Goal: Information Seeking & Learning: Understand process/instructions

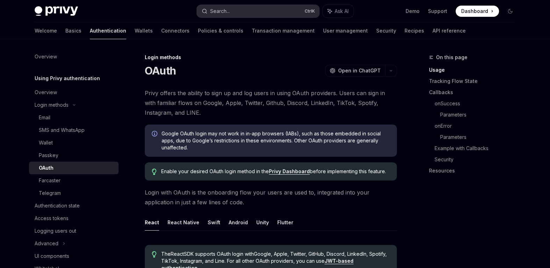
click at [271, 7] on button "Search... Ctrl K" at bounding box center [258, 11] width 122 height 13
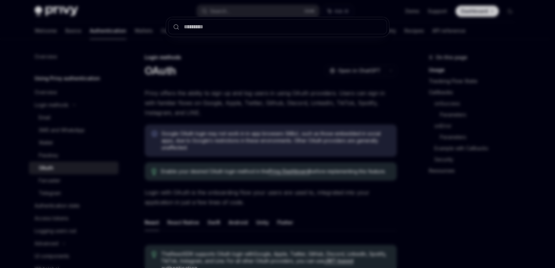
type input "*"
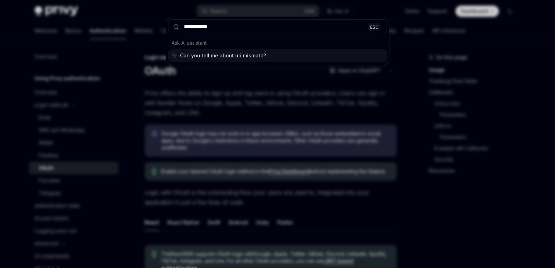
type input "**********"
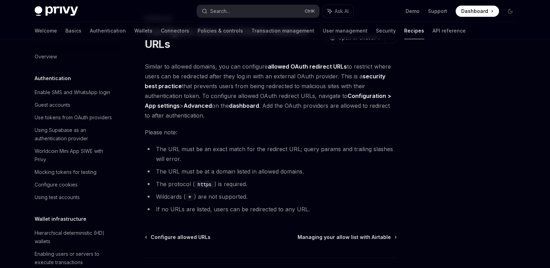
scroll to position [406, 0]
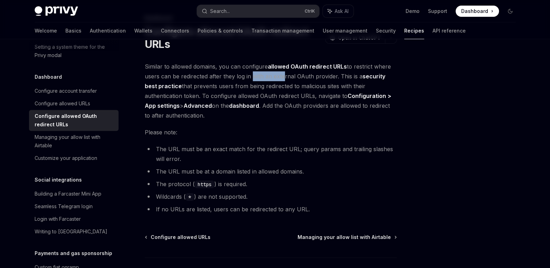
drag, startPoint x: 248, startPoint y: 79, endPoint x: 296, endPoint y: 79, distance: 47.5
click at [282, 79] on span "Similar to allowed domains, you can configure allowed OAuth redirect URLs to re…" at bounding box center [271, 90] width 252 height 59
click at [334, 84] on span "Similar to allowed domains, you can configure allowed OAuth redirect URLs to re…" at bounding box center [271, 90] width 252 height 59
click at [183, 80] on span "Similar to allowed domains, you can configure allowed OAuth redirect URLs to re…" at bounding box center [271, 90] width 252 height 59
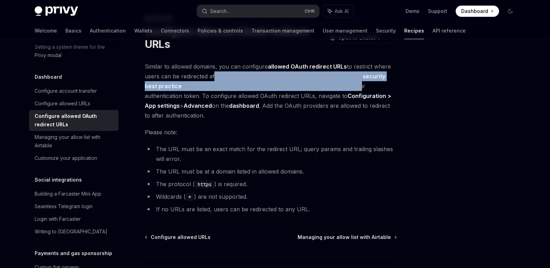
drag, startPoint x: 223, startPoint y: 76, endPoint x: 357, endPoint y: 85, distance: 134.8
click at [357, 85] on span "Similar to allowed domains, you can configure allowed OAuth redirect URLs to re…" at bounding box center [271, 90] width 252 height 59
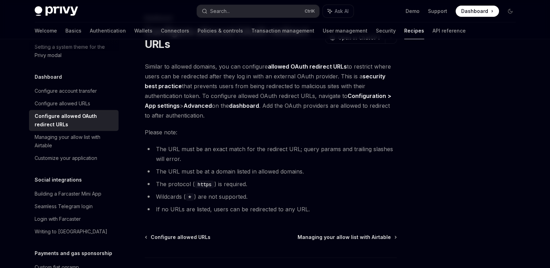
click at [167, 78] on span "Similar to allowed domains, you can configure allowed OAuth redirect URLs to re…" at bounding box center [271, 90] width 252 height 59
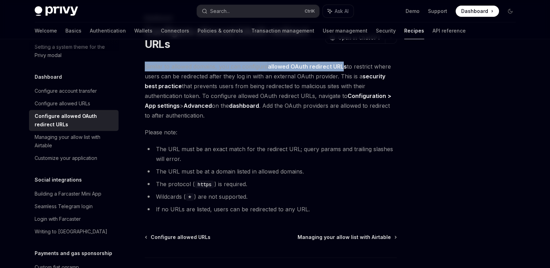
drag, startPoint x: 144, startPoint y: 69, endPoint x: 345, endPoint y: 64, distance: 200.6
click at [341, 64] on span "Similar to allowed domains, you can configure allowed OAuth redirect URLs to re…" at bounding box center [271, 90] width 252 height 59
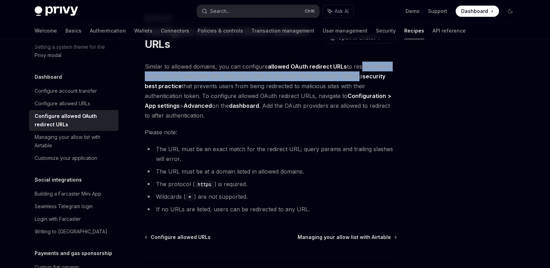
drag, startPoint x: 357, startPoint y: 64, endPoint x: 334, endPoint y: 78, distance: 26.4
click at [353, 78] on span "Similar to allowed domains, you can configure allowed OAuth redirect URLs to re…" at bounding box center [271, 90] width 252 height 59
click at [217, 80] on span "Similar to allowed domains, you can configure allowed OAuth redirect URLs to re…" at bounding box center [271, 90] width 252 height 59
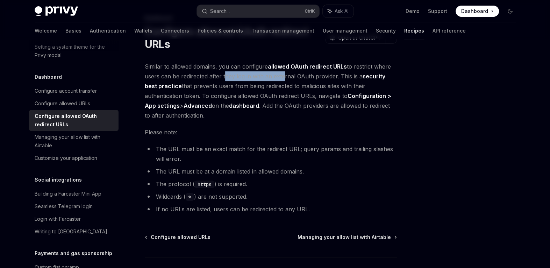
drag, startPoint x: 223, startPoint y: 76, endPoint x: 281, endPoint y: 73, distance: 58.1
click at [281, 73] on span "Similar to allowed domains, you can configure allowed OAuth redirect URLs to re…" at bounding box center [271, 90] width 252 height 59
drag, startPoint x: 146, startPoint y: 66, endPoint x: 153, endPoint y: 66, distance: 6.3
click at [153, 66] on span "Similar to allowed domains, you can configure allowed OAuth redirect URLs to re…" at bounding box center [271, 90] width 252 height 59
drag, startPoint x: 219, startPoint y: 77, endPoint x: 239, endPoint y: 75, distance: 20.0
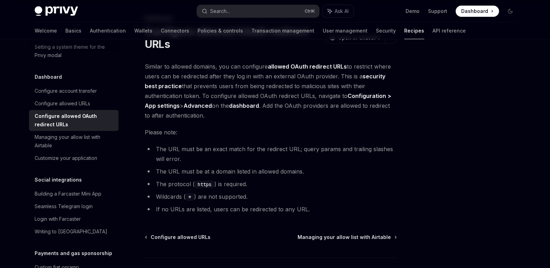
click at [225, 77] on span "Similar to allowed domains, you can configure allowed OAuth redirect URLs to re…" at bounding box center [271, 90] width 252 height 59
drag, startPoint x: 145, startPoint y: 99, endPoint x: 178, endPoint y: 98, distance: 32.5
click at [178, 98] on span "Similar to allowed domains, you can configure allowed OAuth redirect URLs to re…" at bounding box center [271, 90] width 252 height 59
drag, startPoint x: 201, startPoint y: 97, endPoint x: 277, endPoint y: 97, distance: 75.5
click at [277, 97] on span "Similar to allowed domains, you can configure allowed OAuth redirect URLs to re…" at bounding box center [271, 90] width 252 height 59
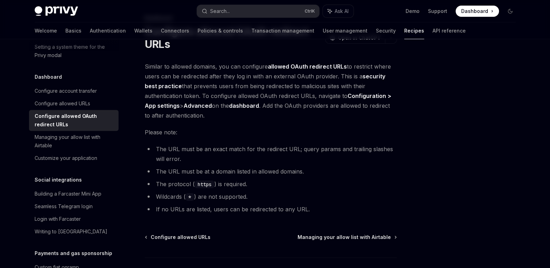
click at [207, 113] on span "Similar to allowed domains, you can configure allowed OAuth redirect URLs to re…" at bounding box center [271, 90] width 252 height 59
drag, startPoint x: 186, startPoint y: 108, endPoint x: 274, endPoint y: 108, distance: 88.1
click at [274, 108] on span "Similar to allowed domains, you can configure allowed OAuth redirect URLs to re…" at bounding box center [271, 90] width 252 height 59
click at [259, 115] on span "Similar to allowed domains, you can configure allowed OAuth redirect URLs to re…" at bounding box center [271, 90] width 252 height 59
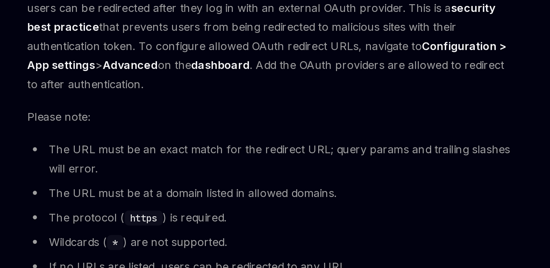
scroll to position [39, 0]
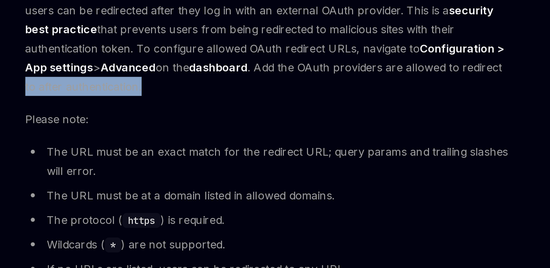
drag, startPoint x: 144, startPoint y: 116, endPoint x: 203, endPoint y: 116, distance: 59.1
click at [203, 116] on span "Similar to allowed domains, you can configure allowed OAuth redirect URLs to re…" at bounding box center [271, 90] width 252 height 59
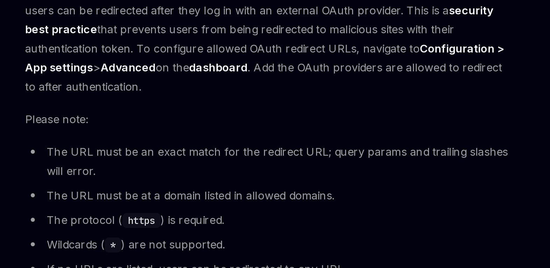
click at [203, 124] on div "Similar to allowed domains, you can configure allowed OAuth redirect URLs to re…" at bounding box center [271, 137] width 252 height 152
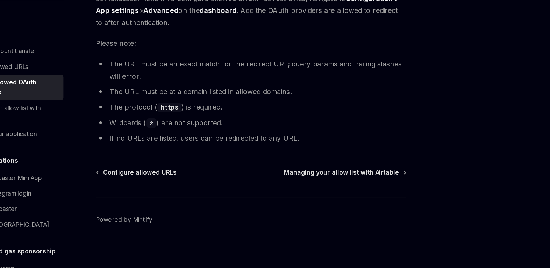
scroll to position [89, 0]
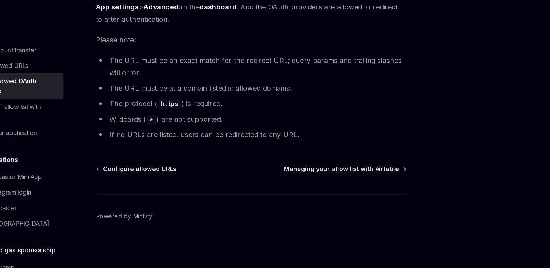
click at [198, 192] on div "Configure allowed URLs Managing your allow list with Airtable Powered by [PERSO…" at bounding box center [271, 226] width 252 height 84
click at [195, 188] on span "Configure allowed URLs" at bounding box center [181, 187] width 60 height 7
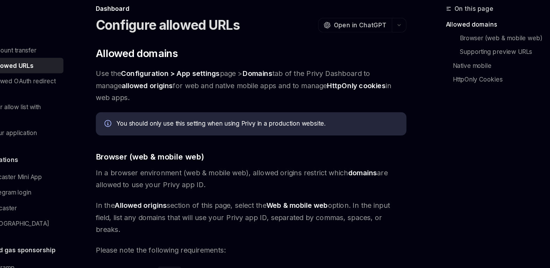
click at [233, 114] on span "Use the Configuration > App settings page > Domains tab of the Privy Dashboard …" at bounding box center [271, 119] width 252 height 29
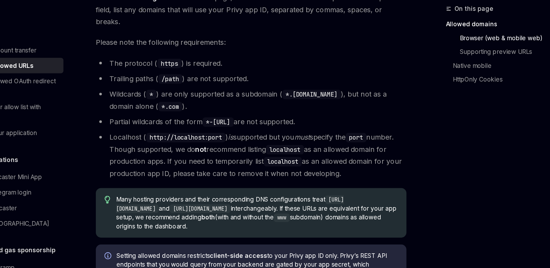
scroll to position [170, 0]
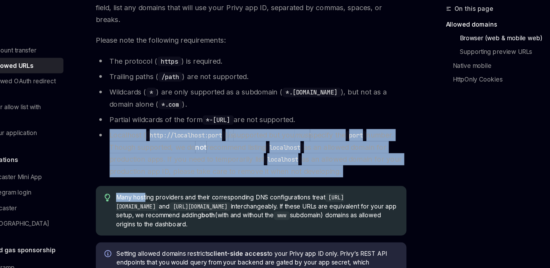
drag, startPoint x: 155, startPoint y: 136, endPoint x: 187, endPoint y: 171, distance: 46.8
click at [185, 174] on li "Localhost ( http://localhost:port ) is supported but you must specify the port …" at bounding box center [271, 174] width 252 height 39
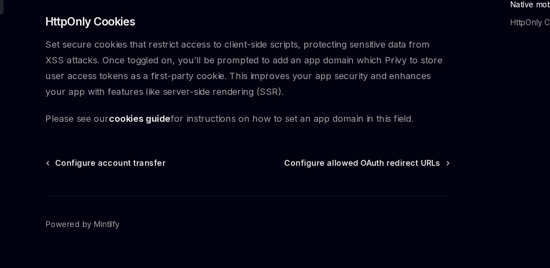
scroll to position [755, 0]
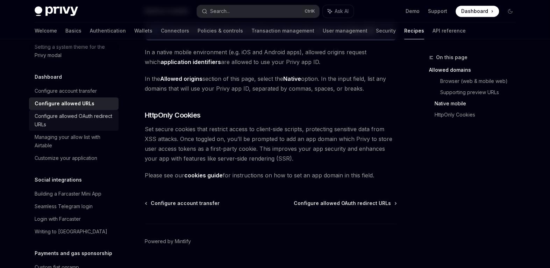
click at [62, 129] on div "Configure allowed OAuth redirect URLs" at bounding box center [75, 120] width 80 height 17
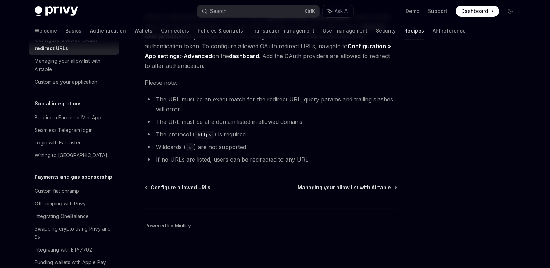
scroll to position [483, 0]
click at [85, 133] on div "Seamless Telegram login" at bounding box center [64, 129] width 58 height 8
type textarea "*"
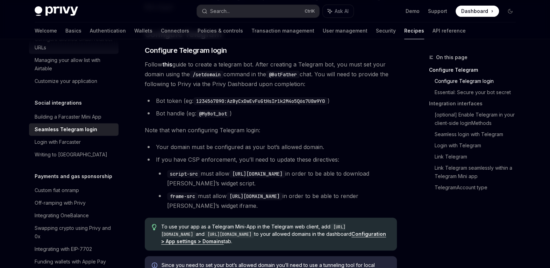
scroll to position [132, 0]
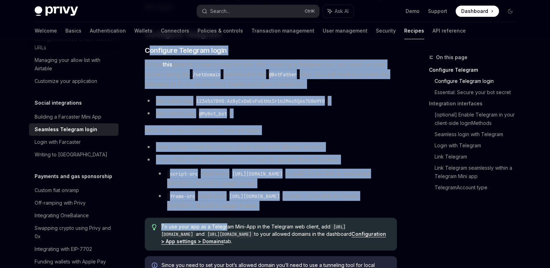
drag, startPoint x: 148, startPoint y: 50, endPoint x: 225, endPoint y: 211, distance: 179.3
copy div "onfigure Telegram login Follow this guide to create a telegram bot. After creat…"
